Goal: Book appointment/travel/reservation

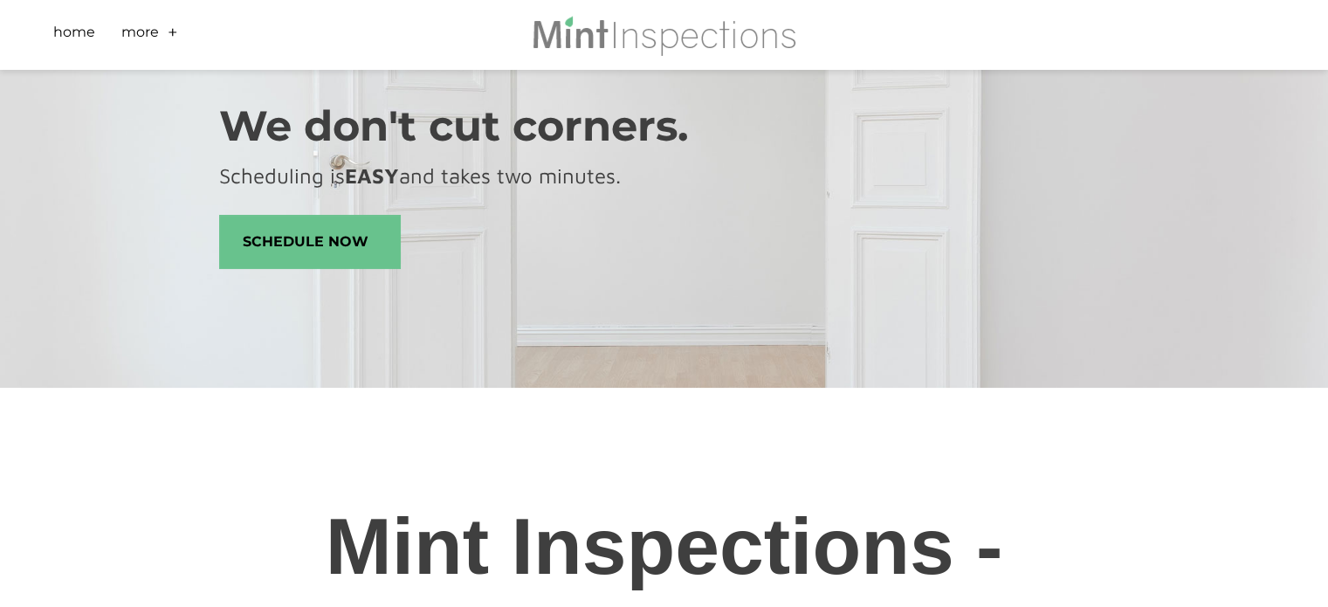
scroll to position [87, 0]
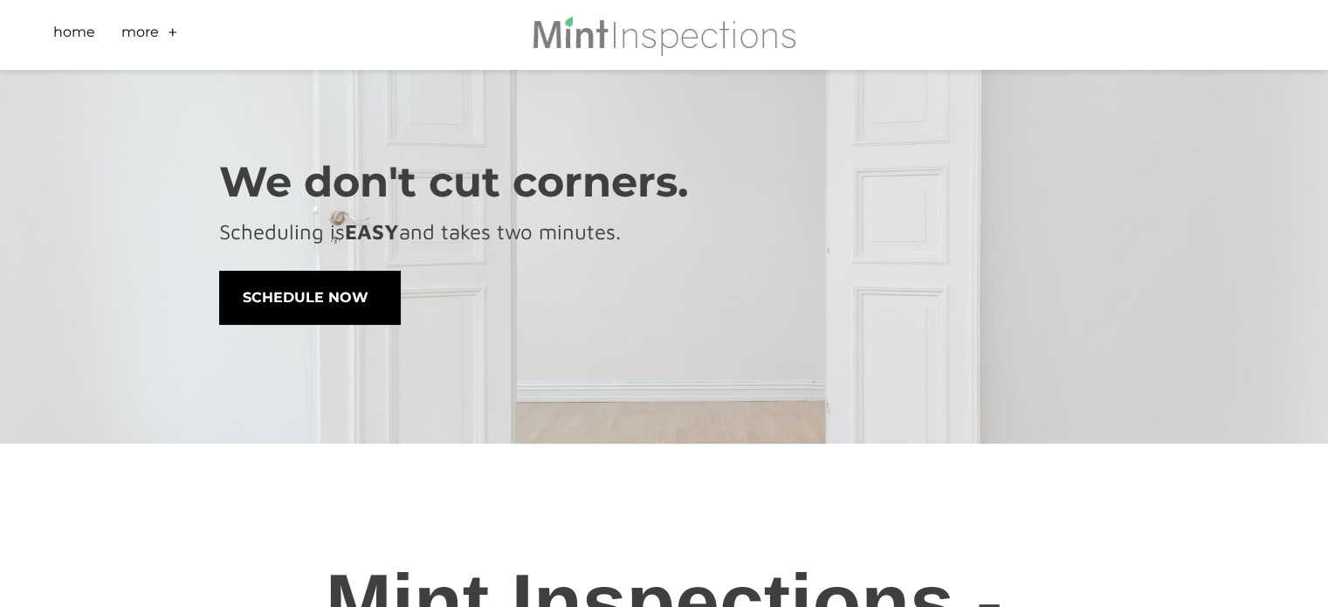
click at [349, 292] on span "schedule now" at bounding box center [310, 298] width 180 height 52
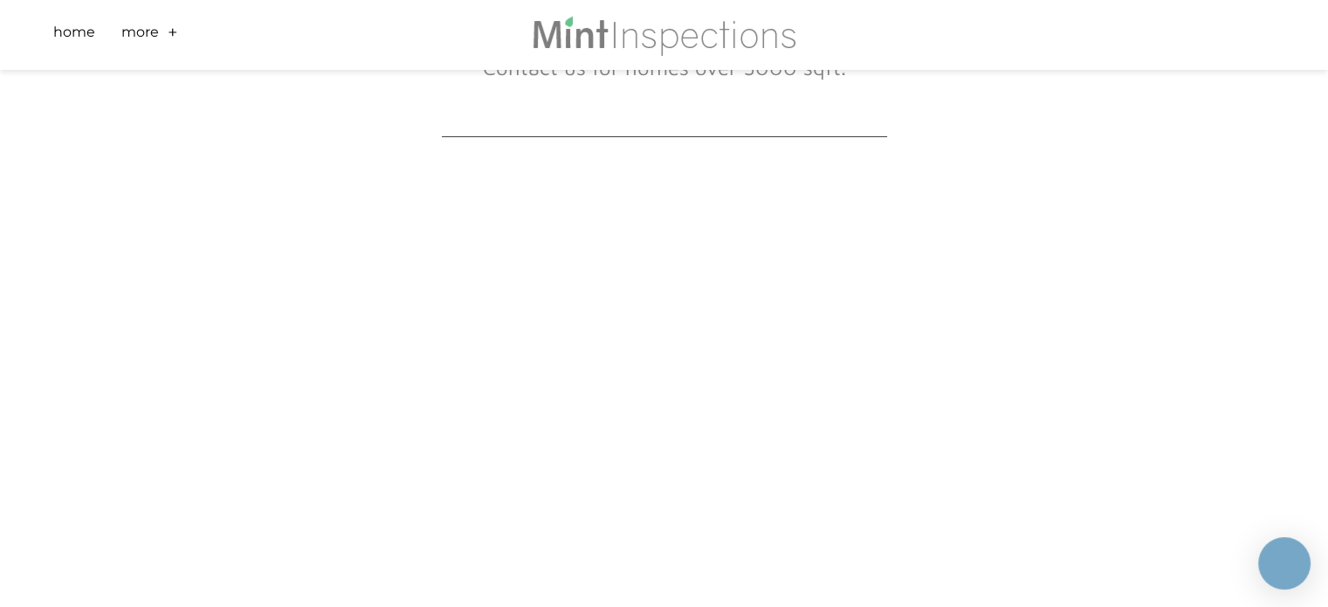
scroll to position [349, 0]
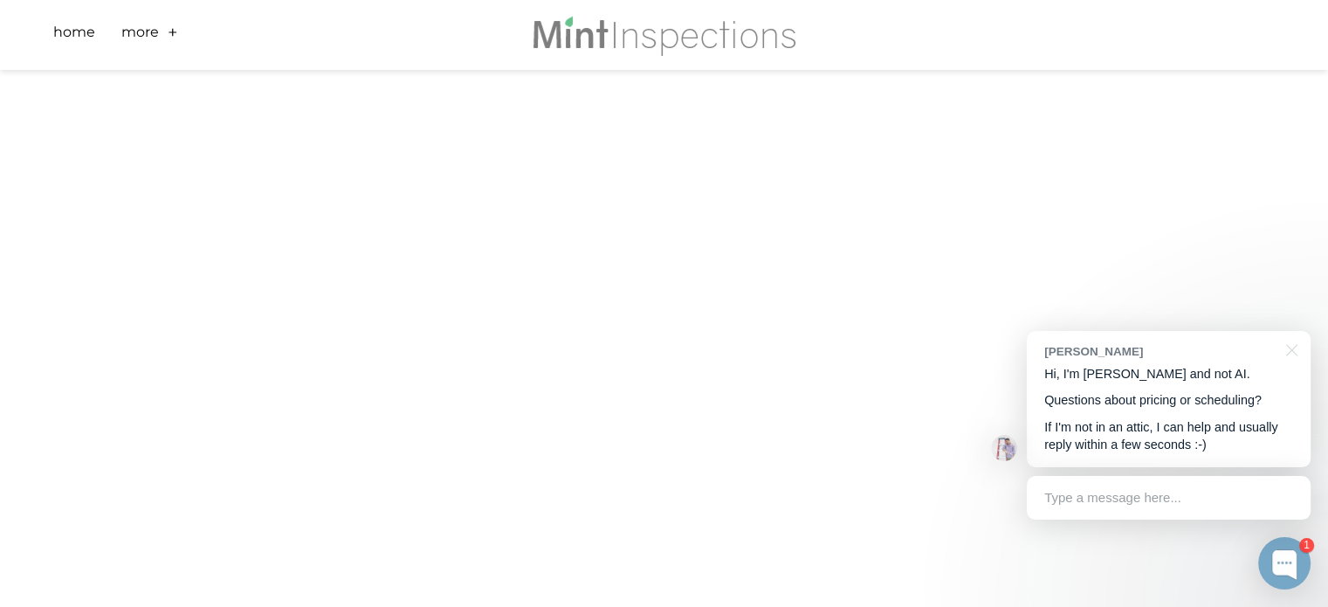
click at [65, 288] on div "Scheduling is fast and easy! This form provides final price prior to booking. N…" at bounding box center [664, 449] width 1328 height 1456
click at [23, 306] on div "Scheduling is fast and easy! This form provides final price prior to booking. N…" at bounding box center [664, 449] width 1328 height 1456
click at [92, 329] on div "Scheduling is fast and easy! This form provides final price prior to booking. N…" at bounding box center [664, 274] width 1328 height 1456
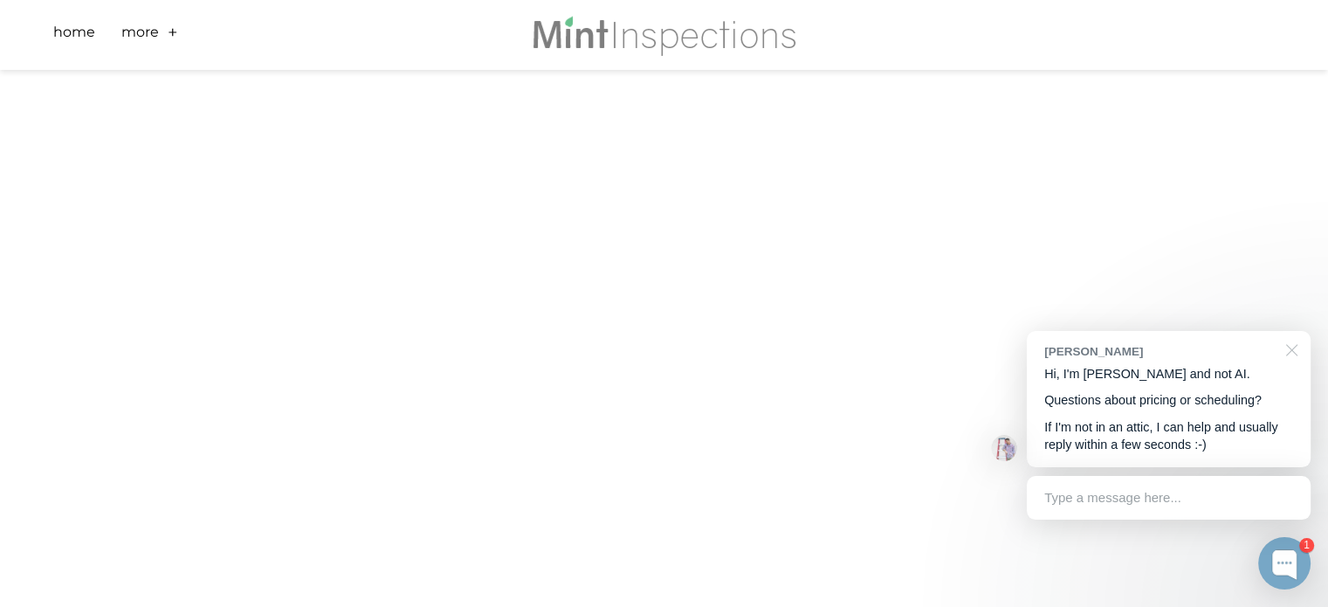
click at [1285, 348] on div at bounding box center [1289, 349] width 44 height 36
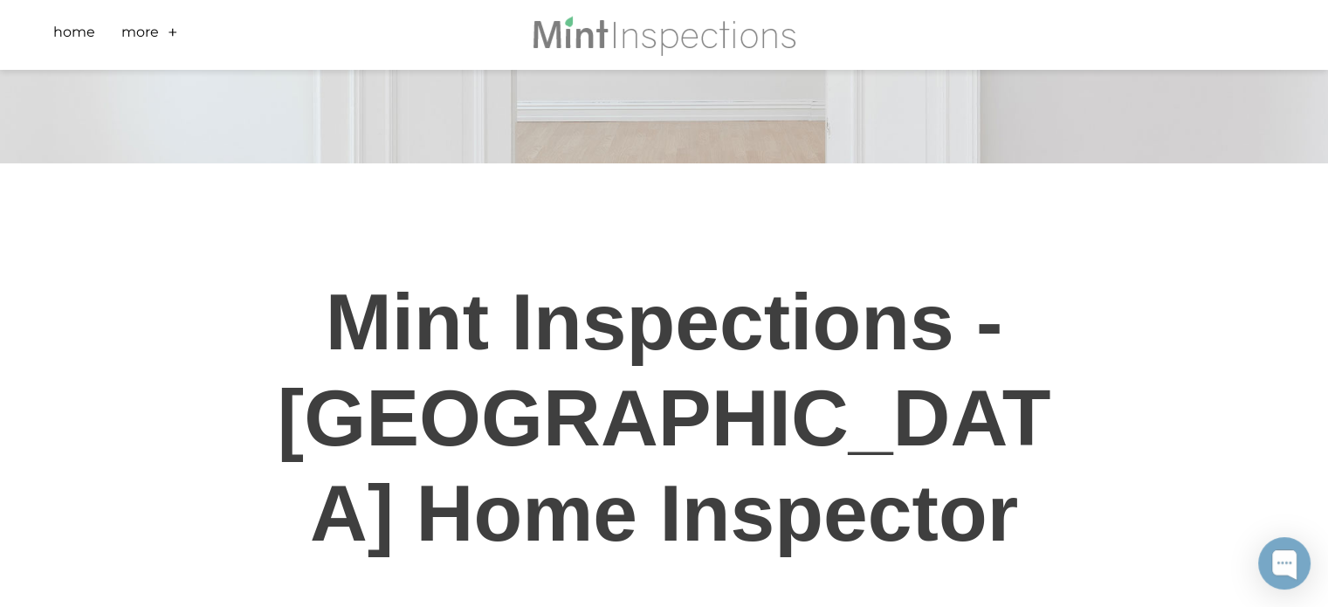
scroll to position [175, 0]
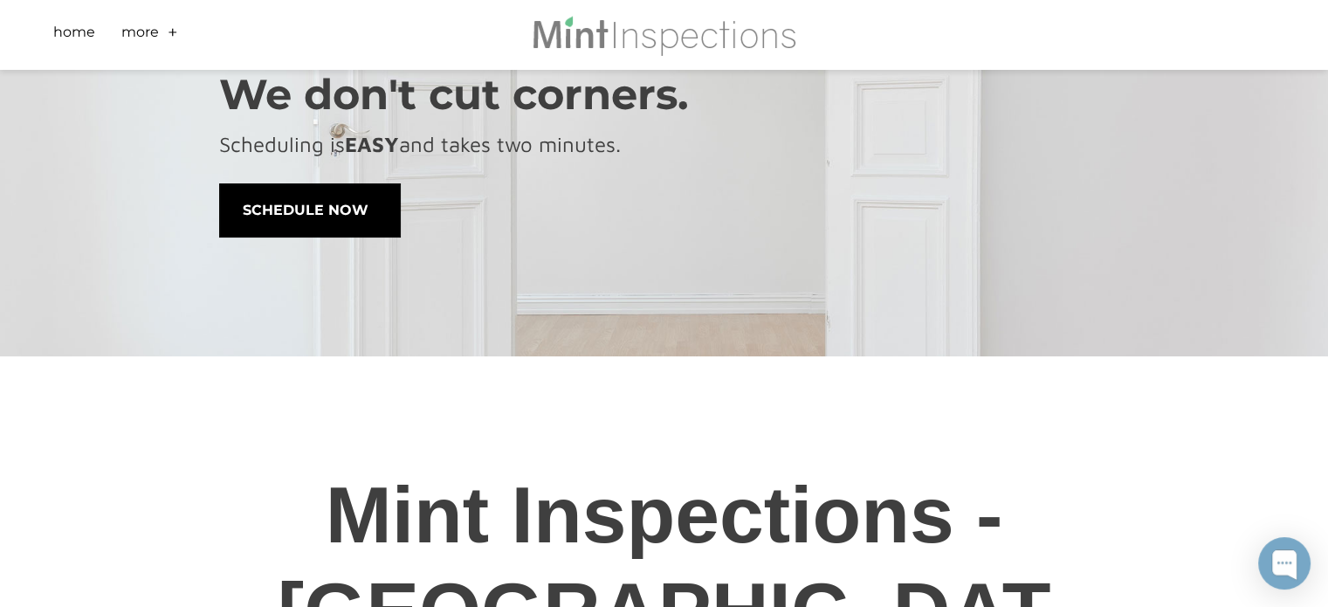
click at [340, 210] on span "schedule now" at bounding box center [310, 210] width 180 height 52
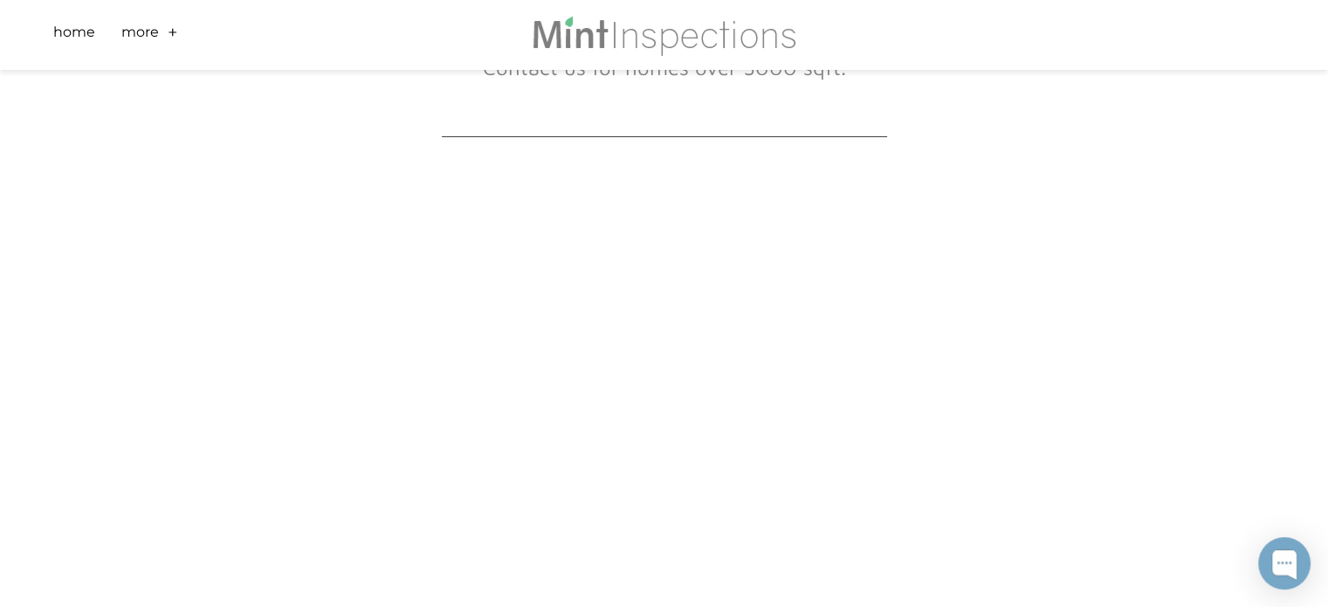
scroll to position [349, 0]
drag, startPoint x: 191, startPoint y: 397, endPoint x: 223, endPoint y: 382, distance: 34.8
click at [191, 396] on div "Scheduling is fast and easy! This form provides final price prior to booking. N…" at bounding box center [664, 449] width 995 height 1456
